Goal: Check status: Check status

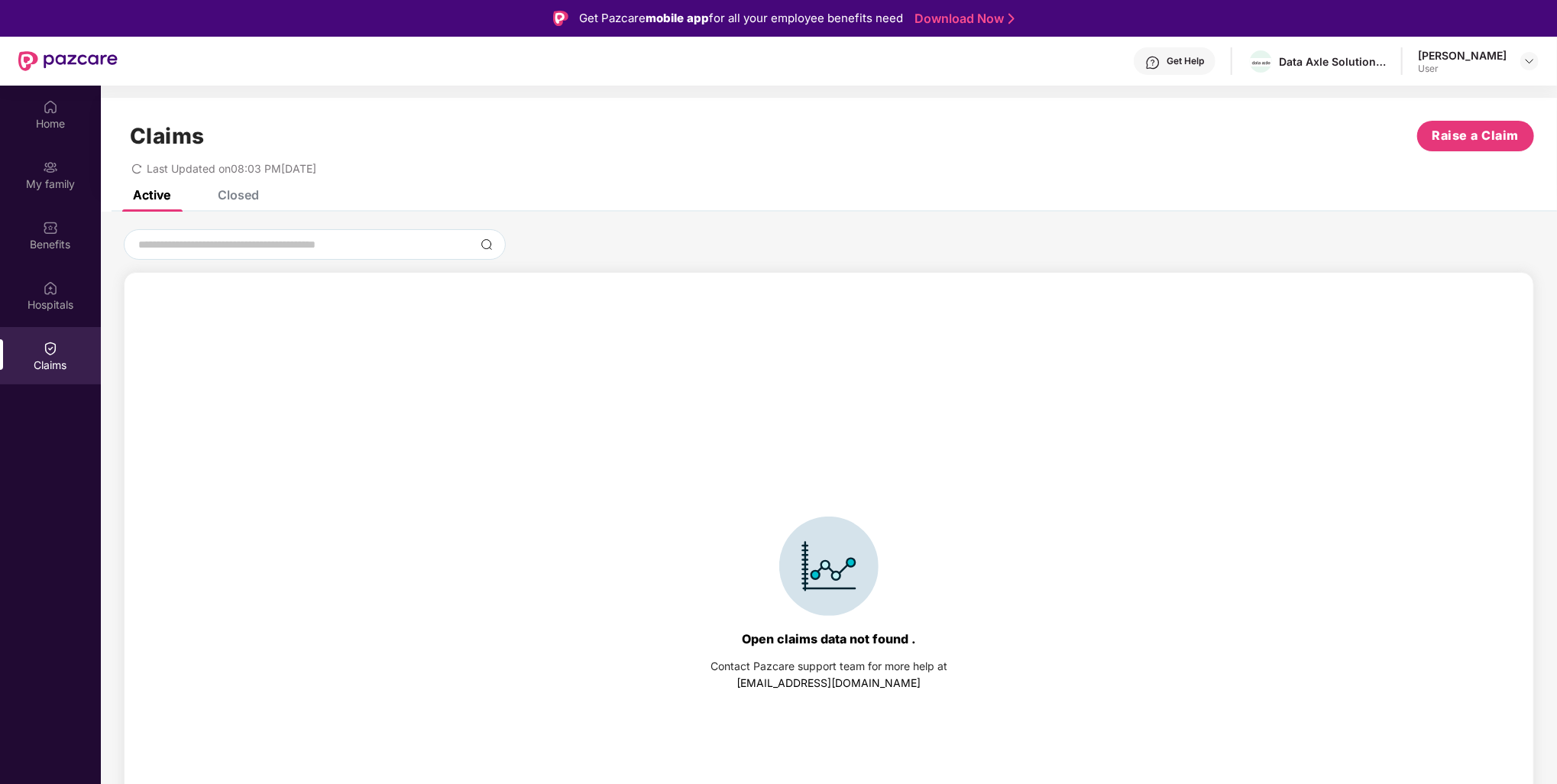
click at [244, 201] on div "Closed" at bounding box center [239, 195] width 41 height 15
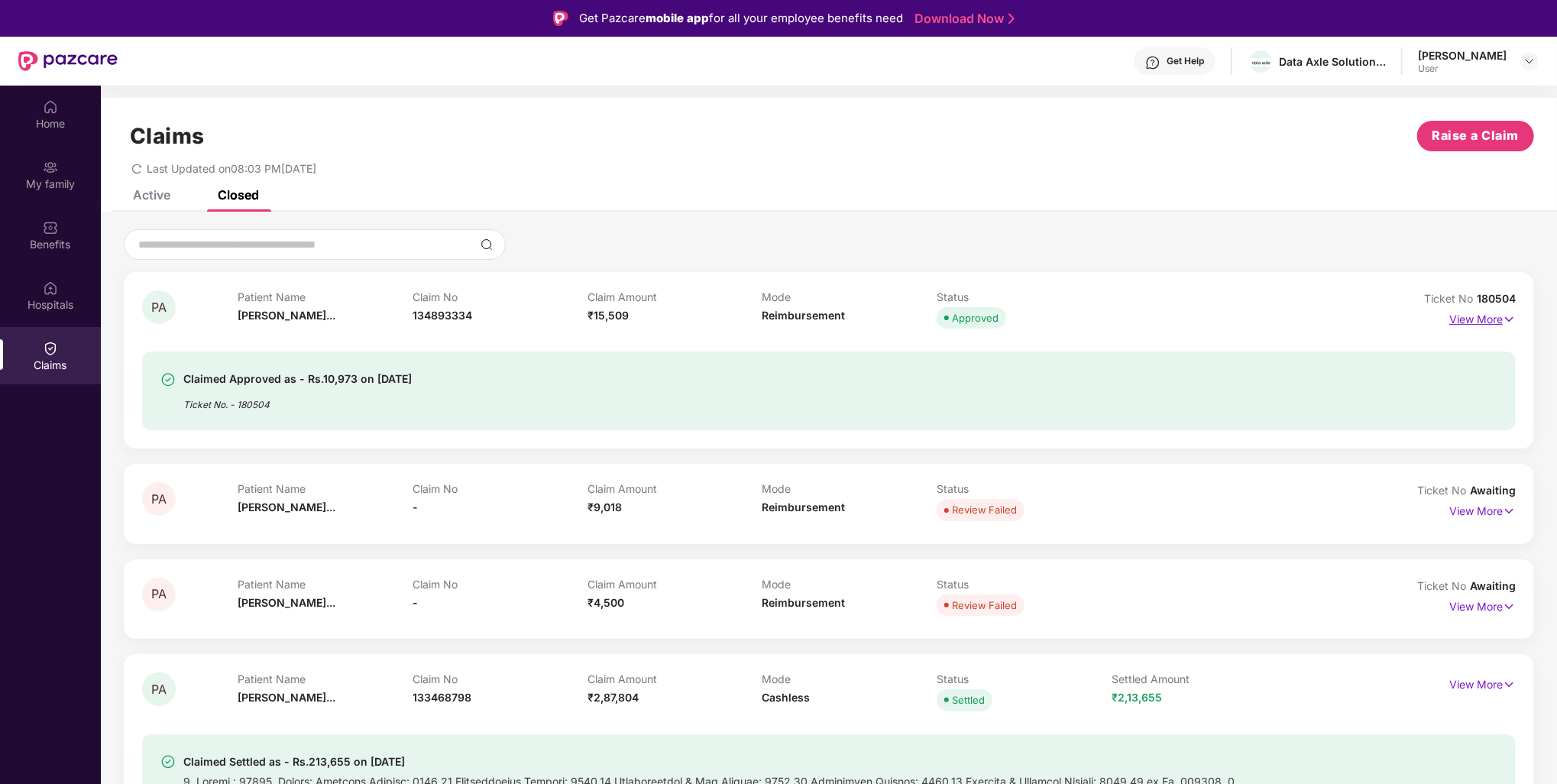
click at [1513, 322] on img at bounding box center [1509, 319] width 13 height 17
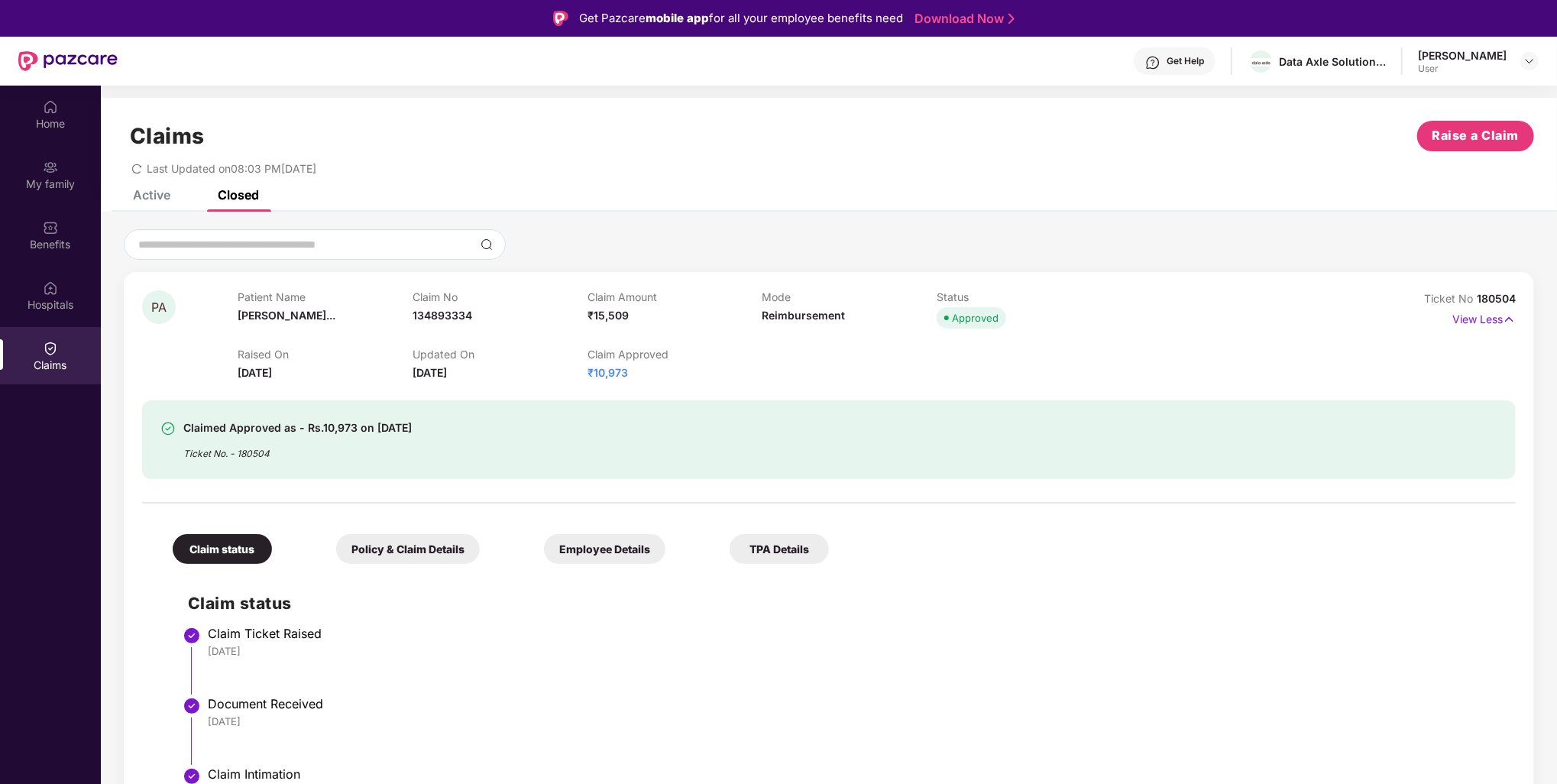
click at [239, 425] on div "Claimed Approved as - Rs.10,973 on [DATE]" at bounding box center [297, 428] width 229 height 18
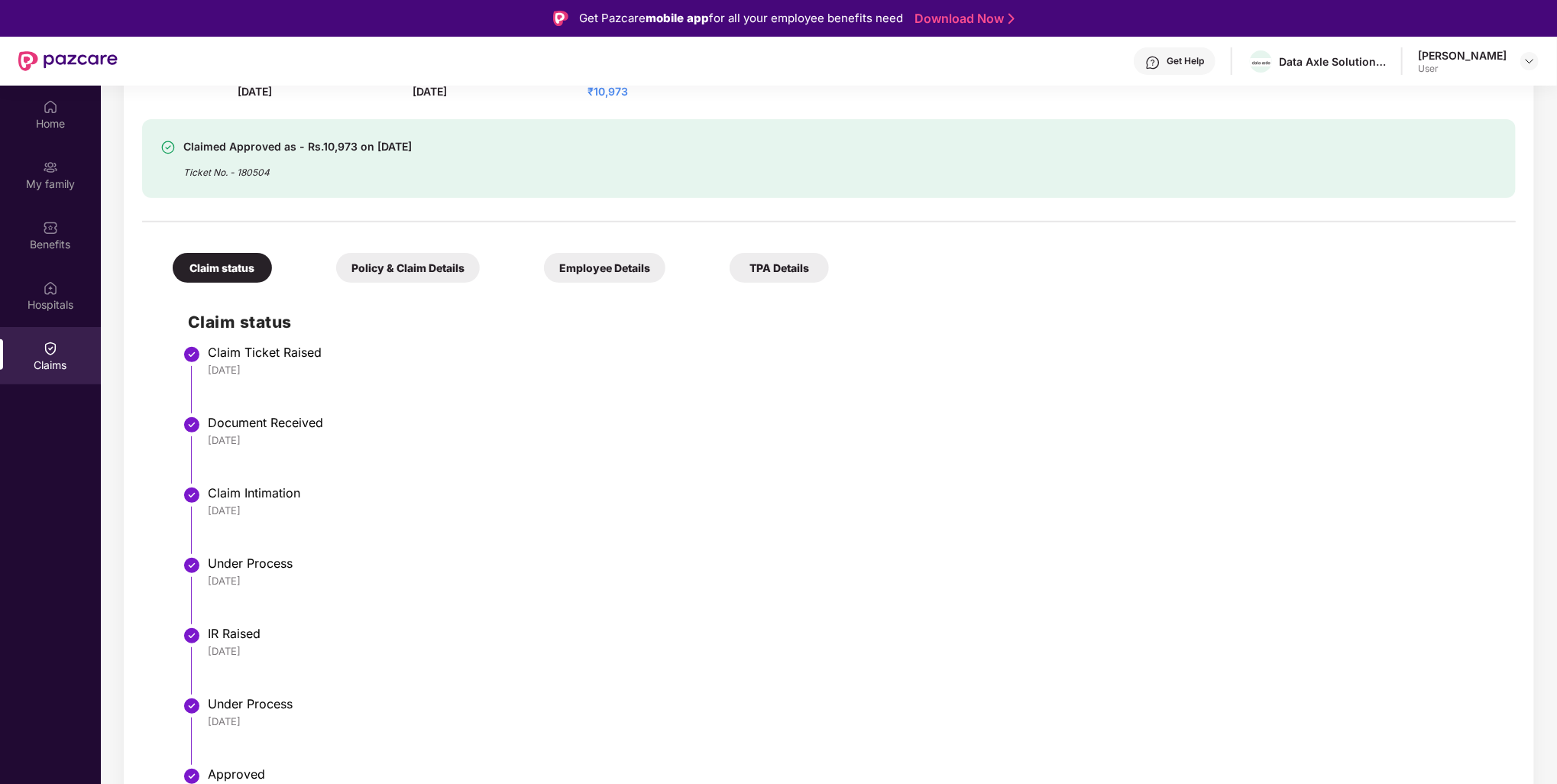
scroll to position [229, 0]
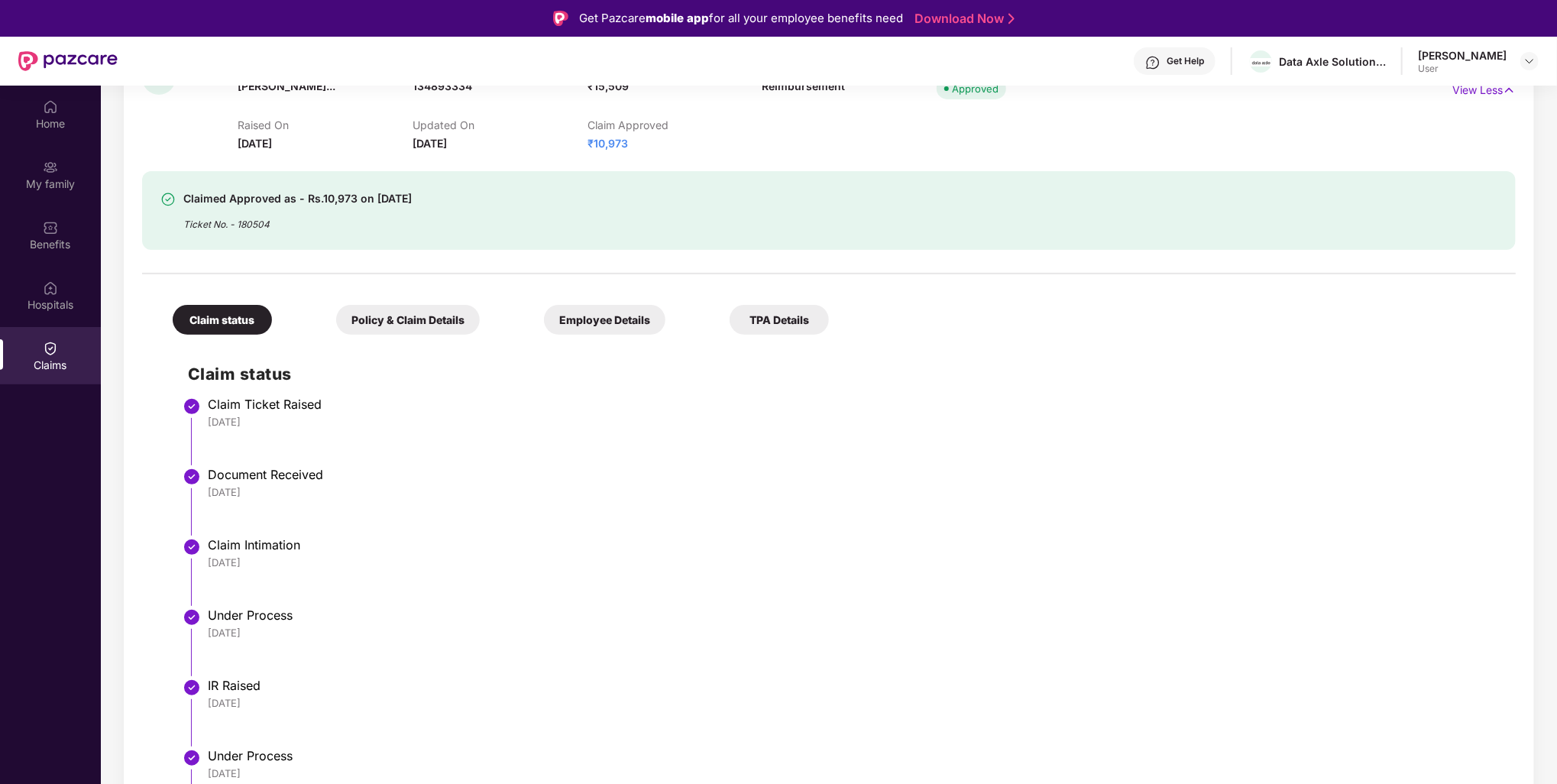
click at [378, 326] on div "Policy & Claim Details" at bounding box center [408, 319] width 144 height 30
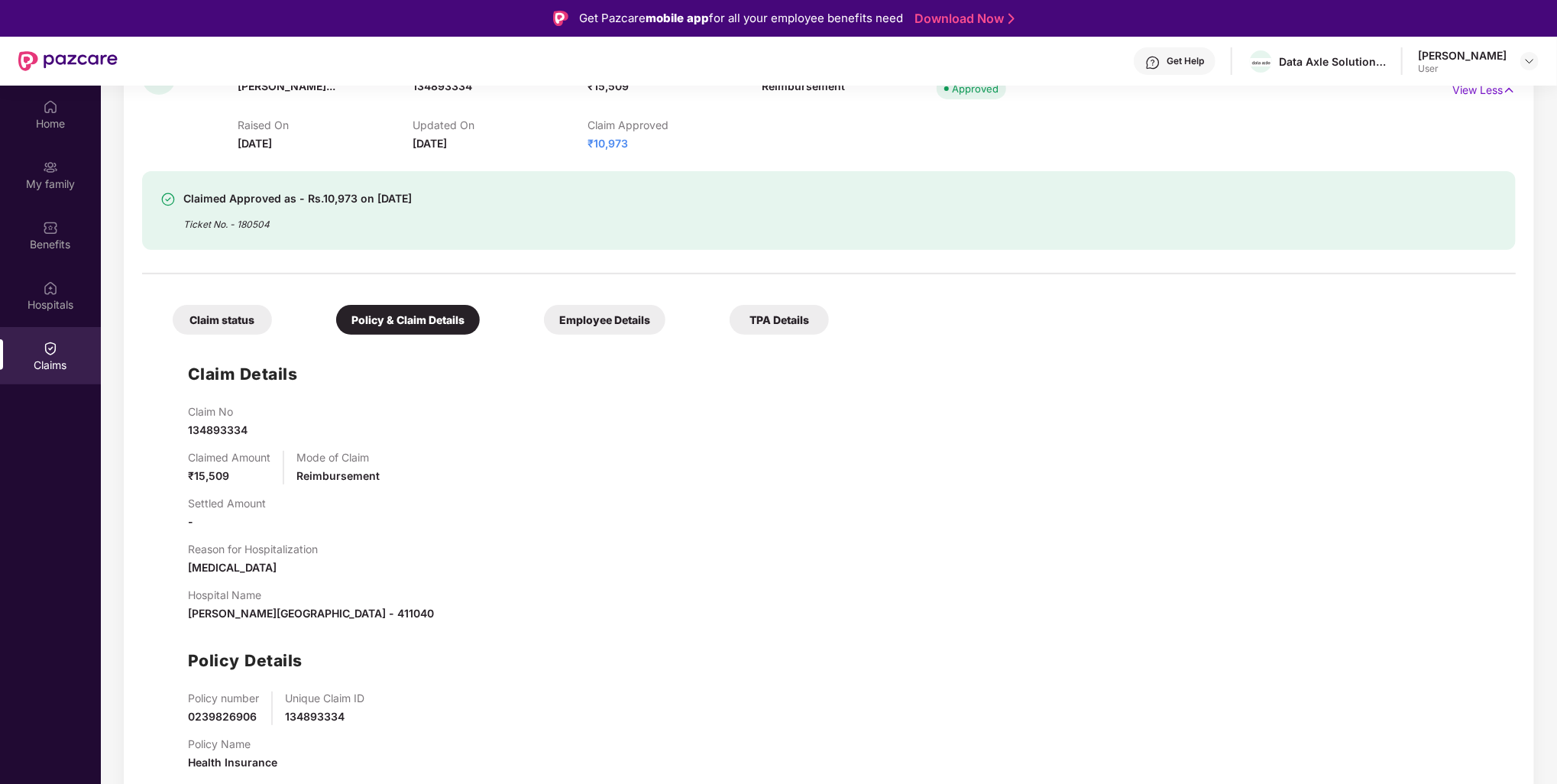
click at [577, 320] on div "Employee Details" at bounding box center [604, 319] width 121 height 30
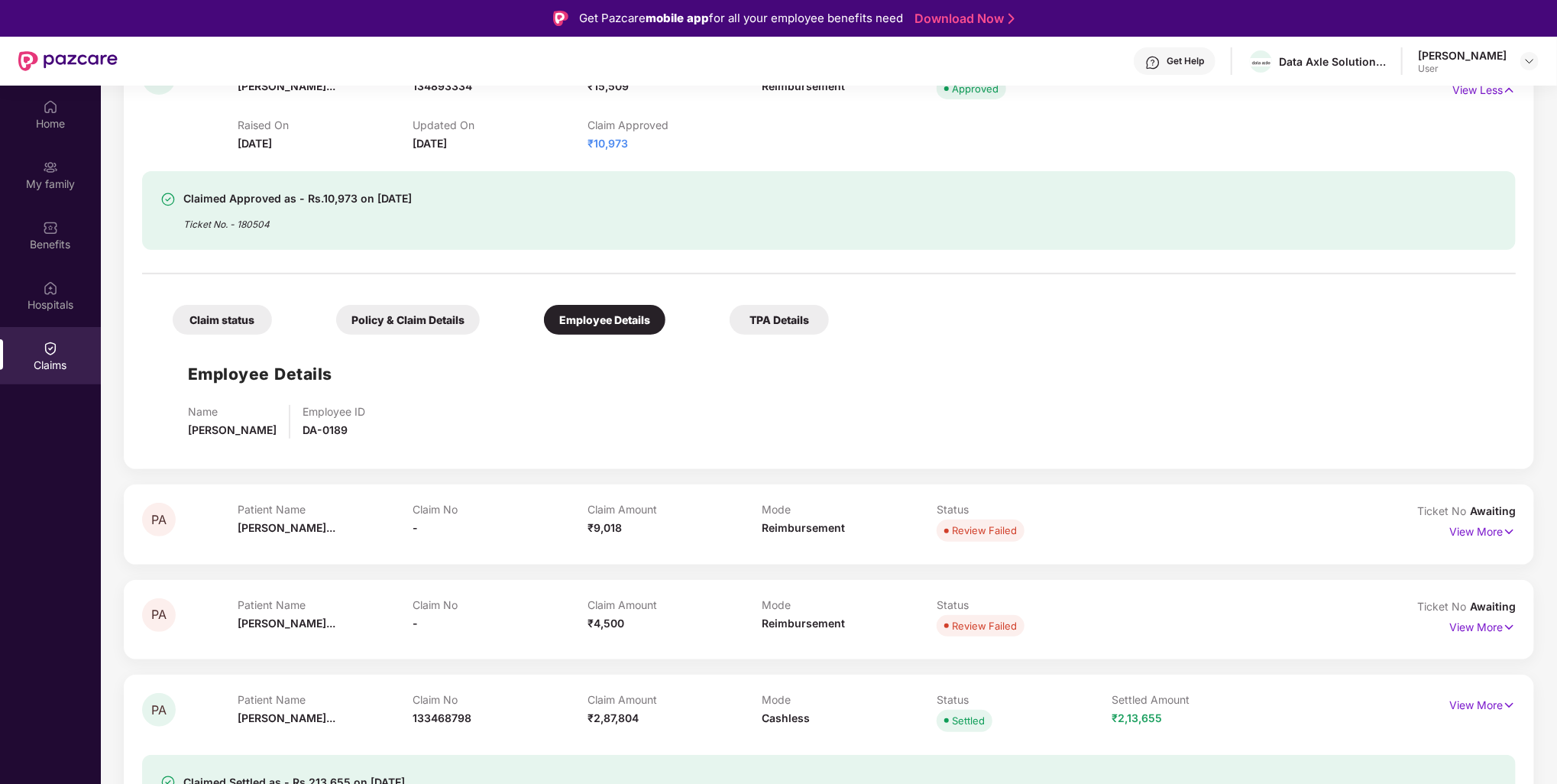
click at [770, 324] on div "TPA Details" at bounding box center [779, 319] width 100 height 30
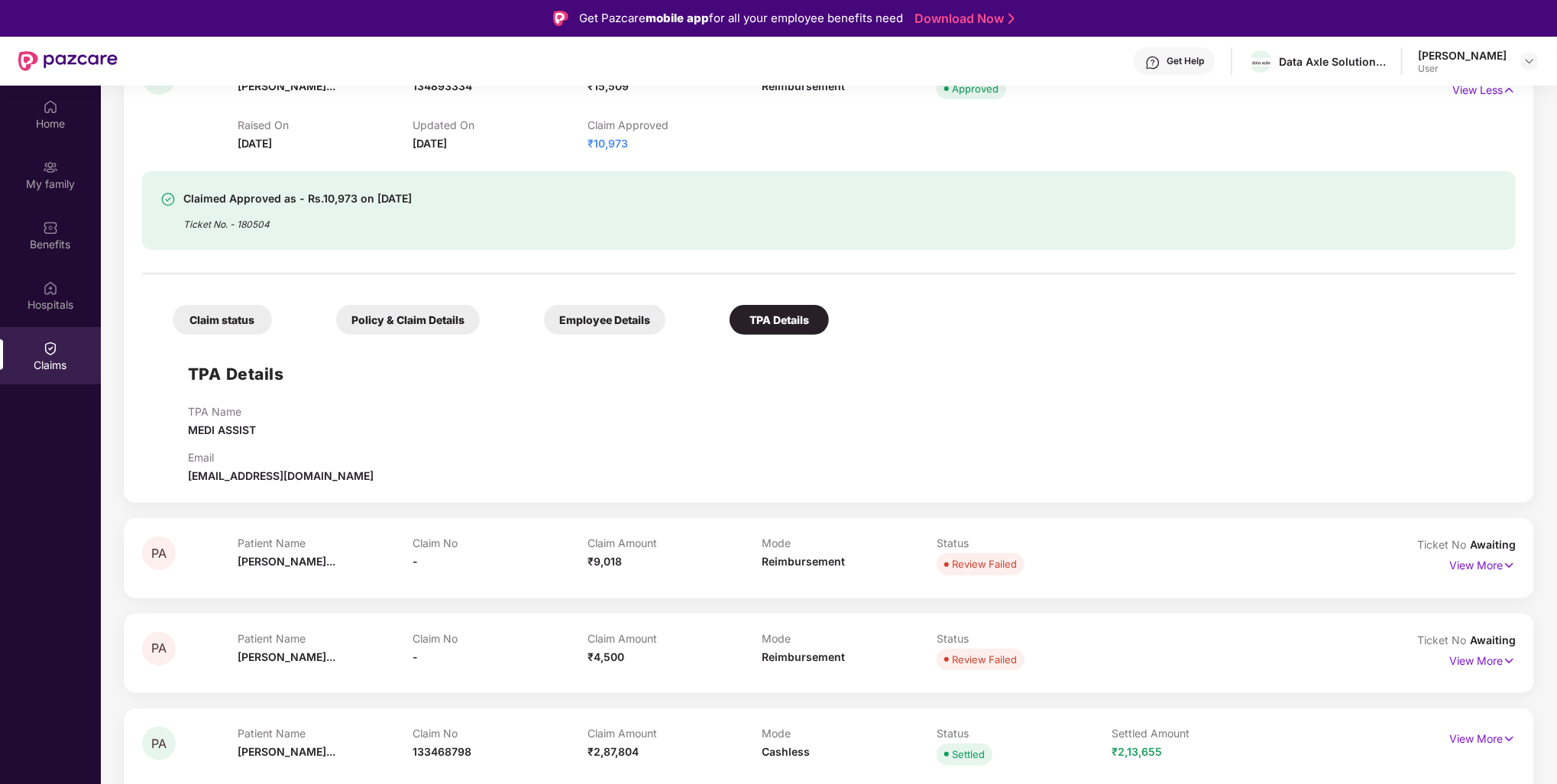
click at [439, 311] on div "Policy & Claim Details" at bounding box center [408, 319] width 144 height 30
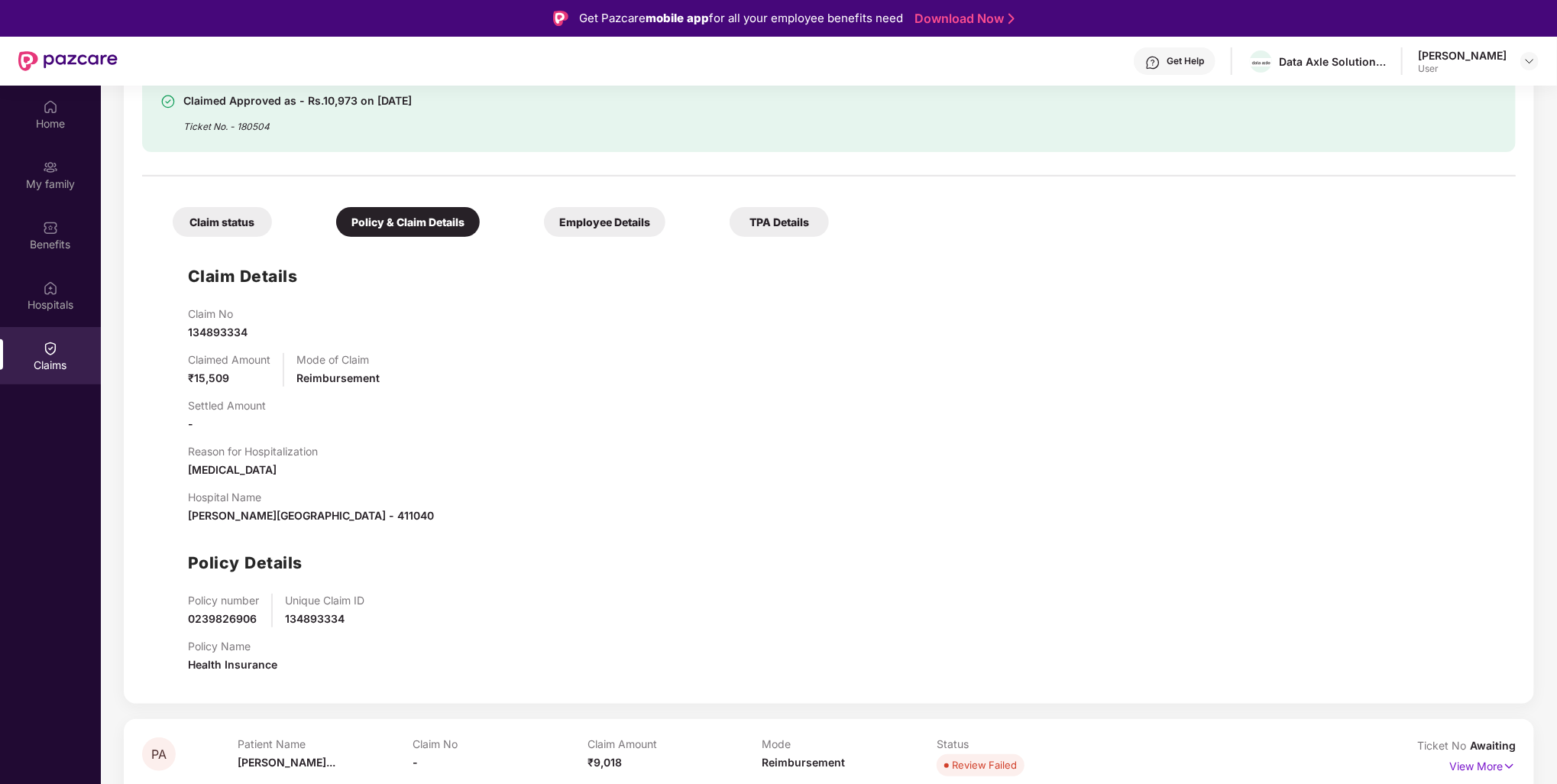
scroll to position [306, 0]
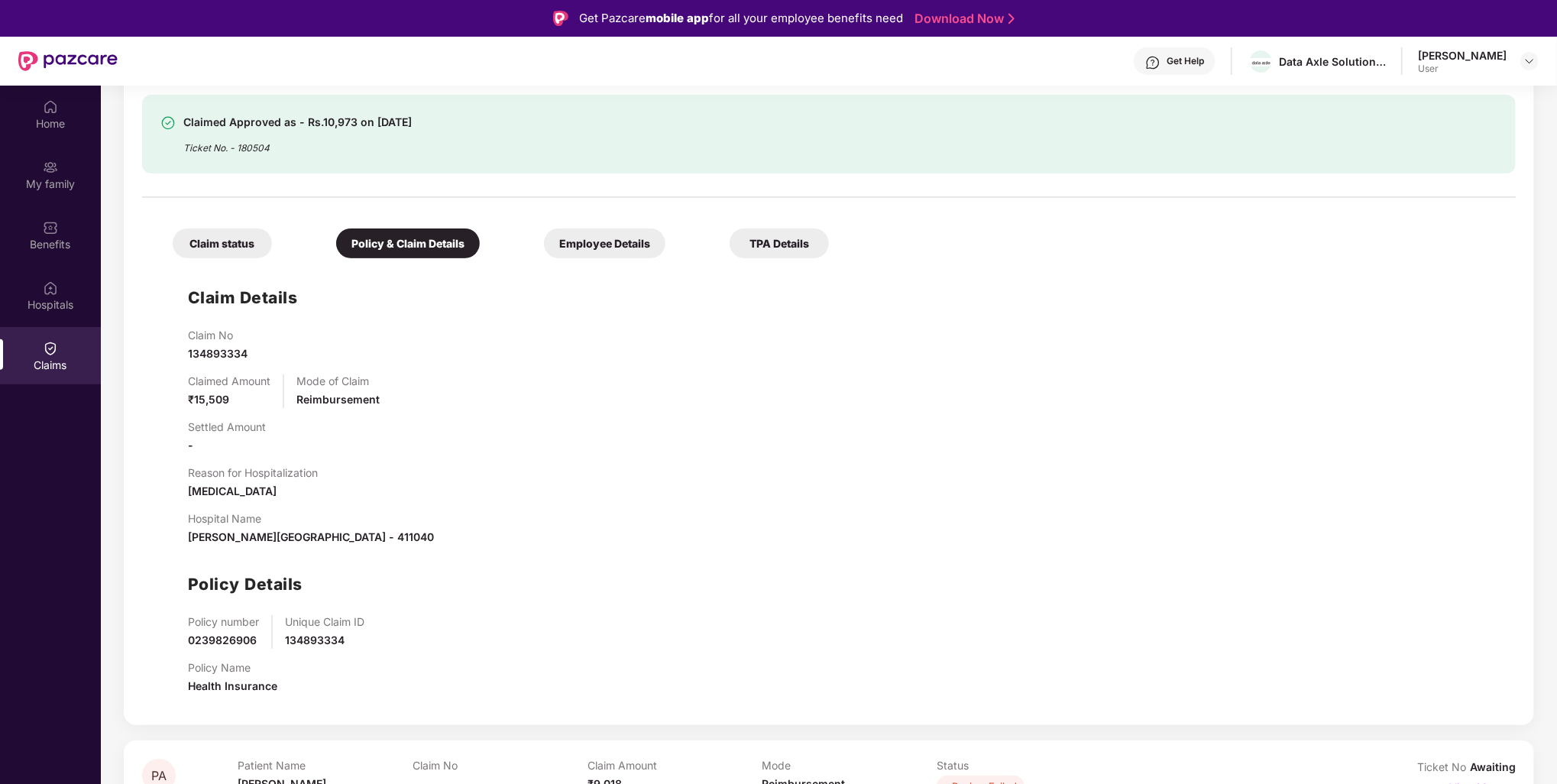
click at [223, 257] on div "Claim status" at bounding box center [222, 243] width 100 height 30
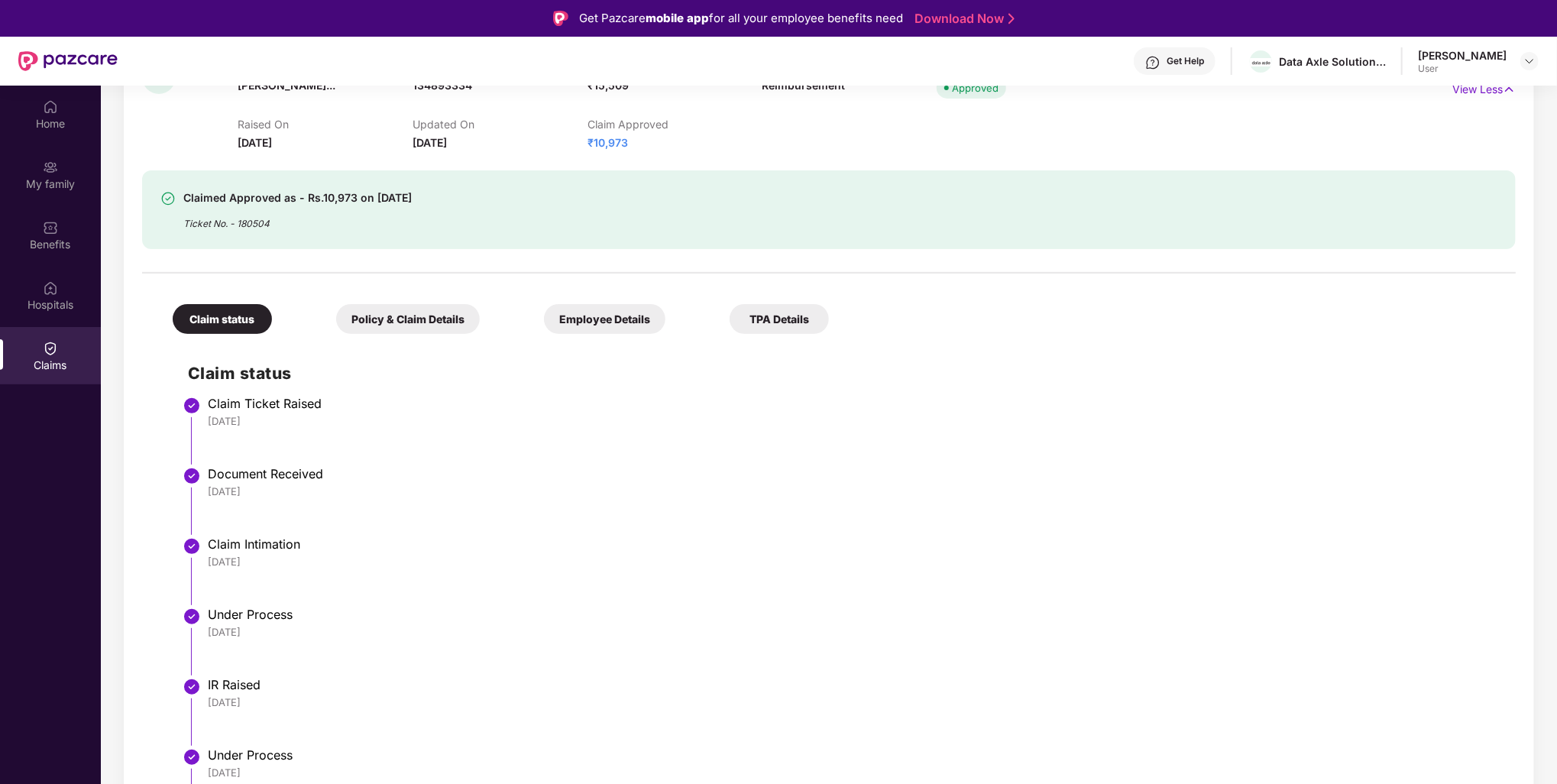
scroll to position [229, 0]
click at [563, 322] on div "Employee Details" at bounding box center [604, 319] width 121 height 30
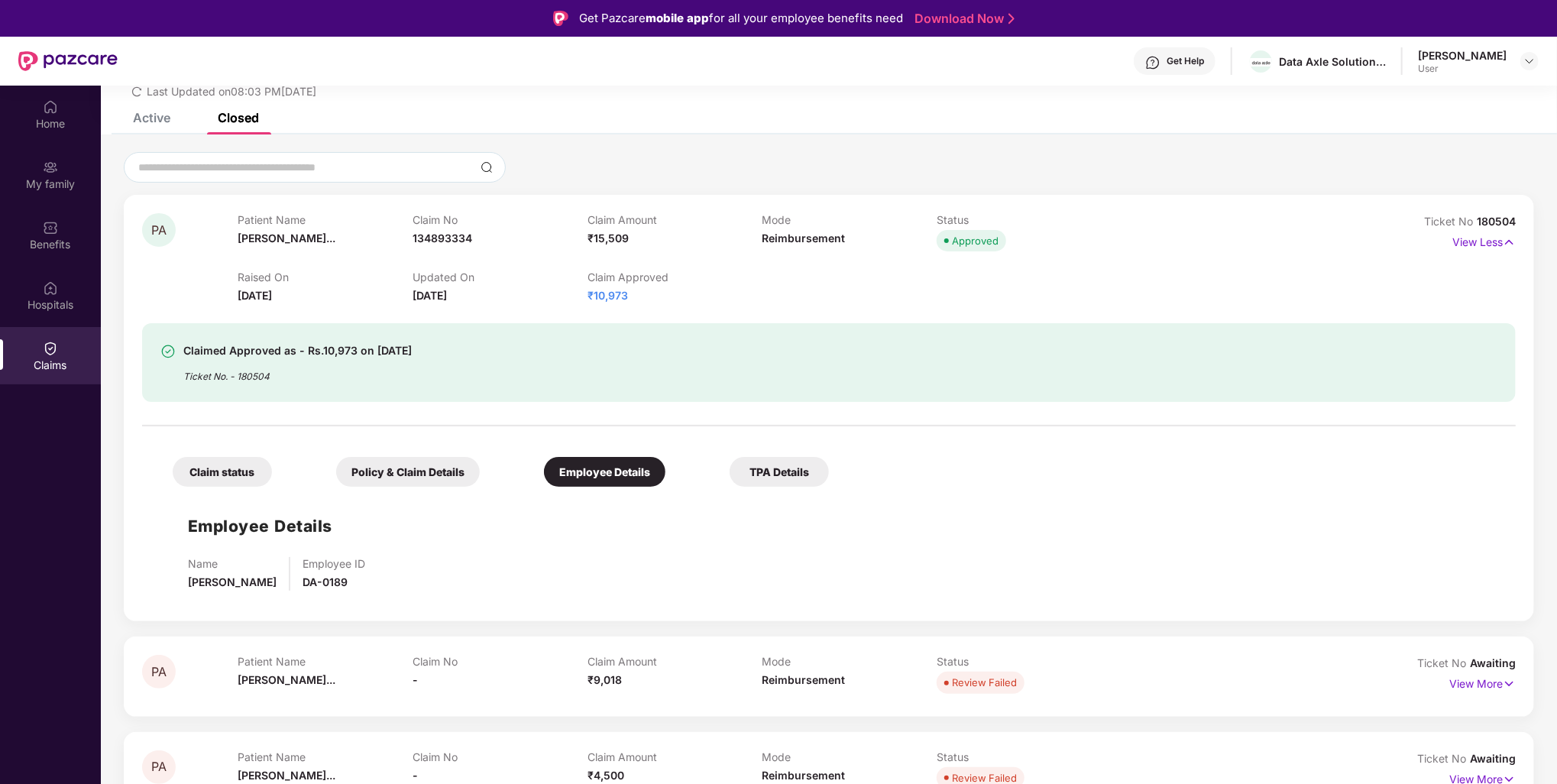
scroll to position [0, 0]
